Goal: Communication & Community: Answer question/provide support

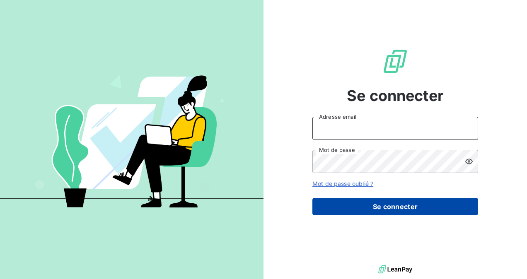
type input "[EMAIL_ADDRESS][DOMAIN_NAME]"
click at [406, 203] on button "Se connecter" at bounding box center [395, 206] width 166 height 17
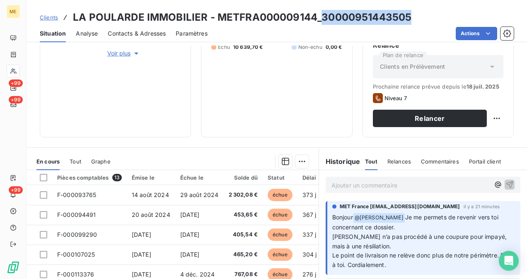
drag, startPoint x: 321, startPoint y: 11, endPoint x: 419, endPoint y: 14, distance: 98.6
click at [419, 14] on div "Clients LA POULARDE IMMOBILIER - METFRA000009144_30000951443505" at bounding box center [277, 17] width 500 height 15
drag, startPoint x: 419, startPoint y: 14, endPoint x: 396, endPoint y: 18, distance: 23.9
copy h3 "30000951443505"
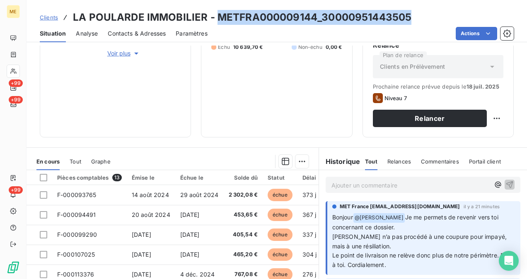
drag, startPoint x: 217, startPoint y: 17, endPoint x: 410, endPoint y: 21, distance: 192.6
click at [410, 21] on div "Clients LA POULARDE IMMOBILIER - METFRA000009144_30000951443505" at bounding box center [277, 17] width 500 height 15
copy h3 "METFRA000009144_30000951443505"
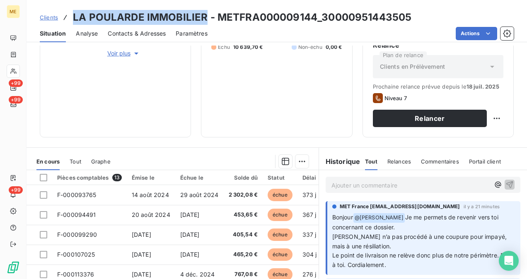
drag, startPoint x: 204, startPoint y: 20, endPoint x: 72, endPoint y: 16, distance: 132.2
click at [73, 16] on h3 "LA POULARDE IMMOBILIER - METFRA000009144_30000951443505" at bounding box center [242, 17] width 338 height 15
copy h3 "LA POULARDE IMMOBILIER"
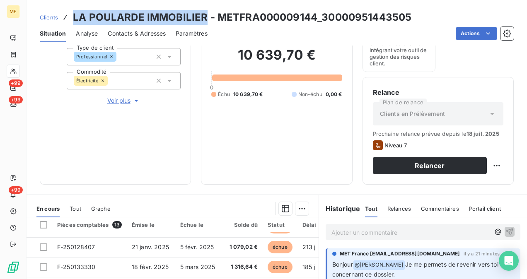
scroll to position [99, 0]
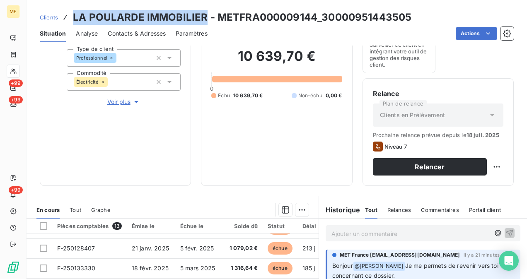
click at [346, 233] on p "Ajouter un commentaire ﻿" at bounding box center [410, 234] width 158 height 10
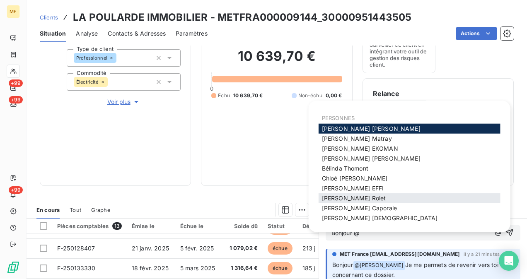
scroll to position [42, 0]
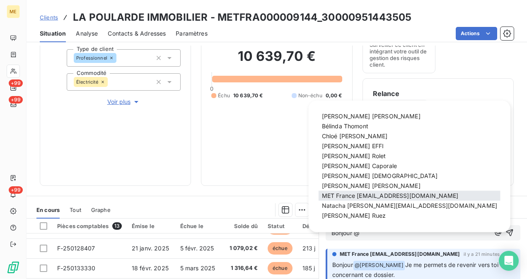
click at [378, 197] on span "MET France met-france@recouvrement.met.com" at bounding box center [390, 195] width 137 height 7
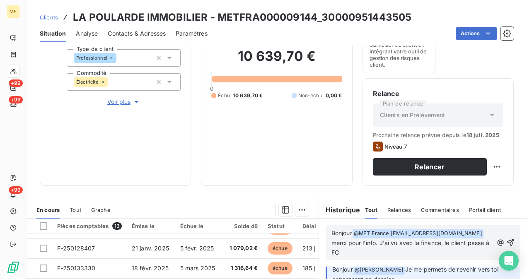
scroll to position [0, 0]
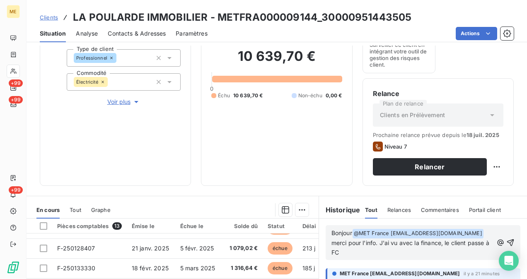
click at [355, 251] on span "merci pour l'info. J'ai vu avec la finance, le client passe à FC" at bounding box center [410, 247] width 159 height 17
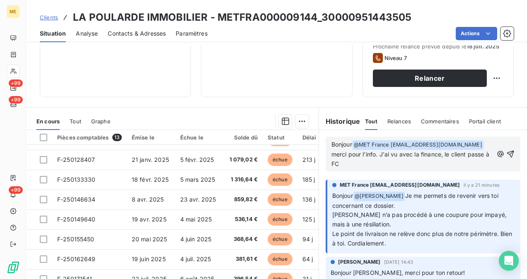
scroll to position [184, 0]
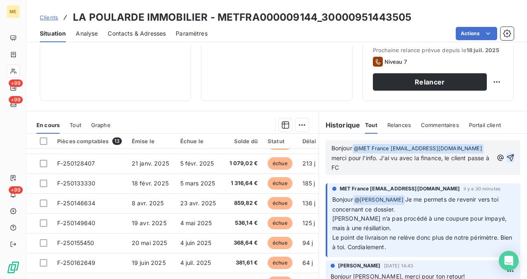
click at [507, 156] on icon "button" at bounding box center [510, 157] width 7 height 7
